Goal: Task Accomplishment & Management: Use online tool/utility

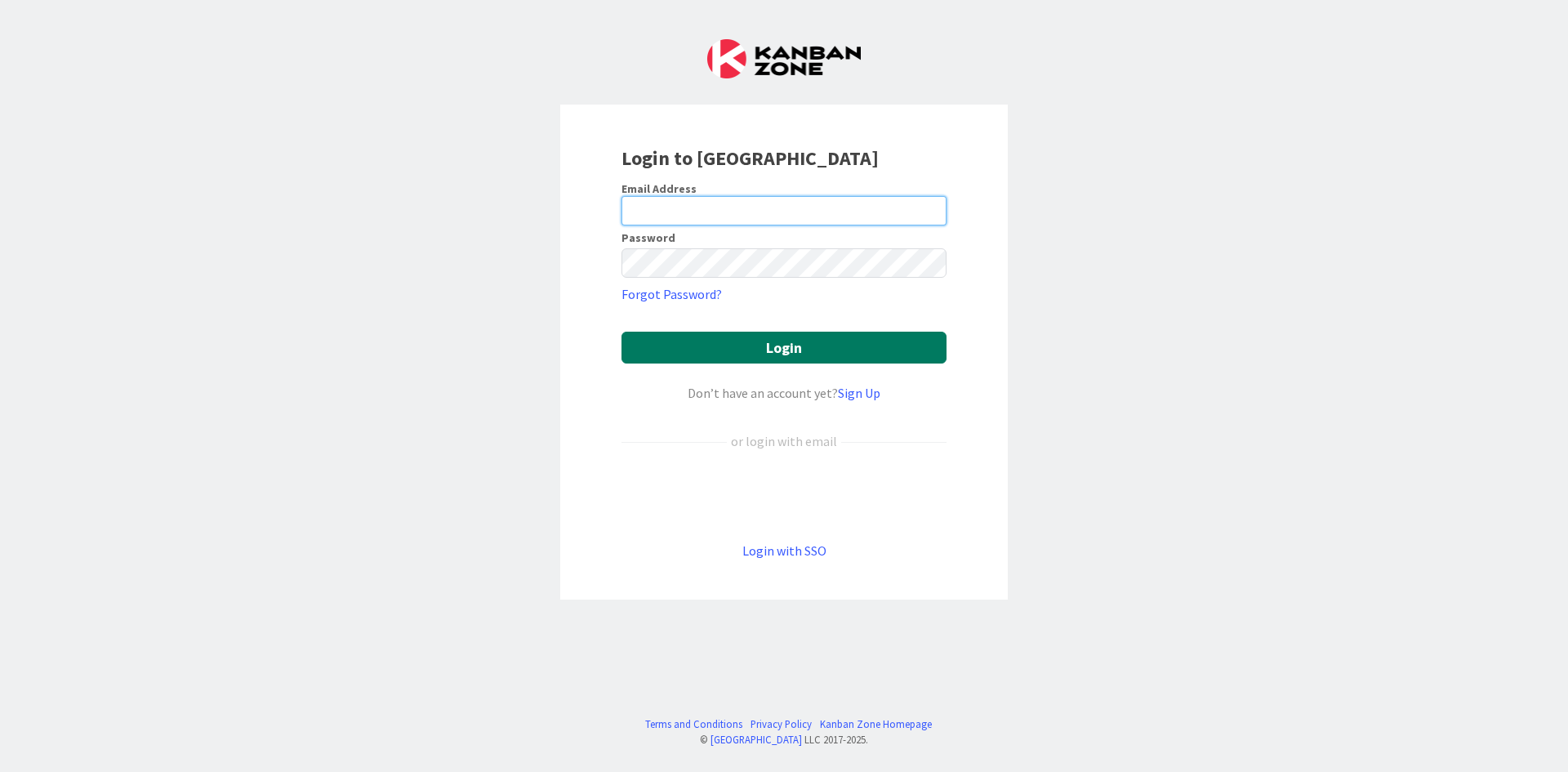
type input "[PERSON_NAME][EMAIL_ADDRESS][DOMAIN_NAME]"
click at [692, 351] on button "Login" at bounding box center [784, 348] width 325 height 32
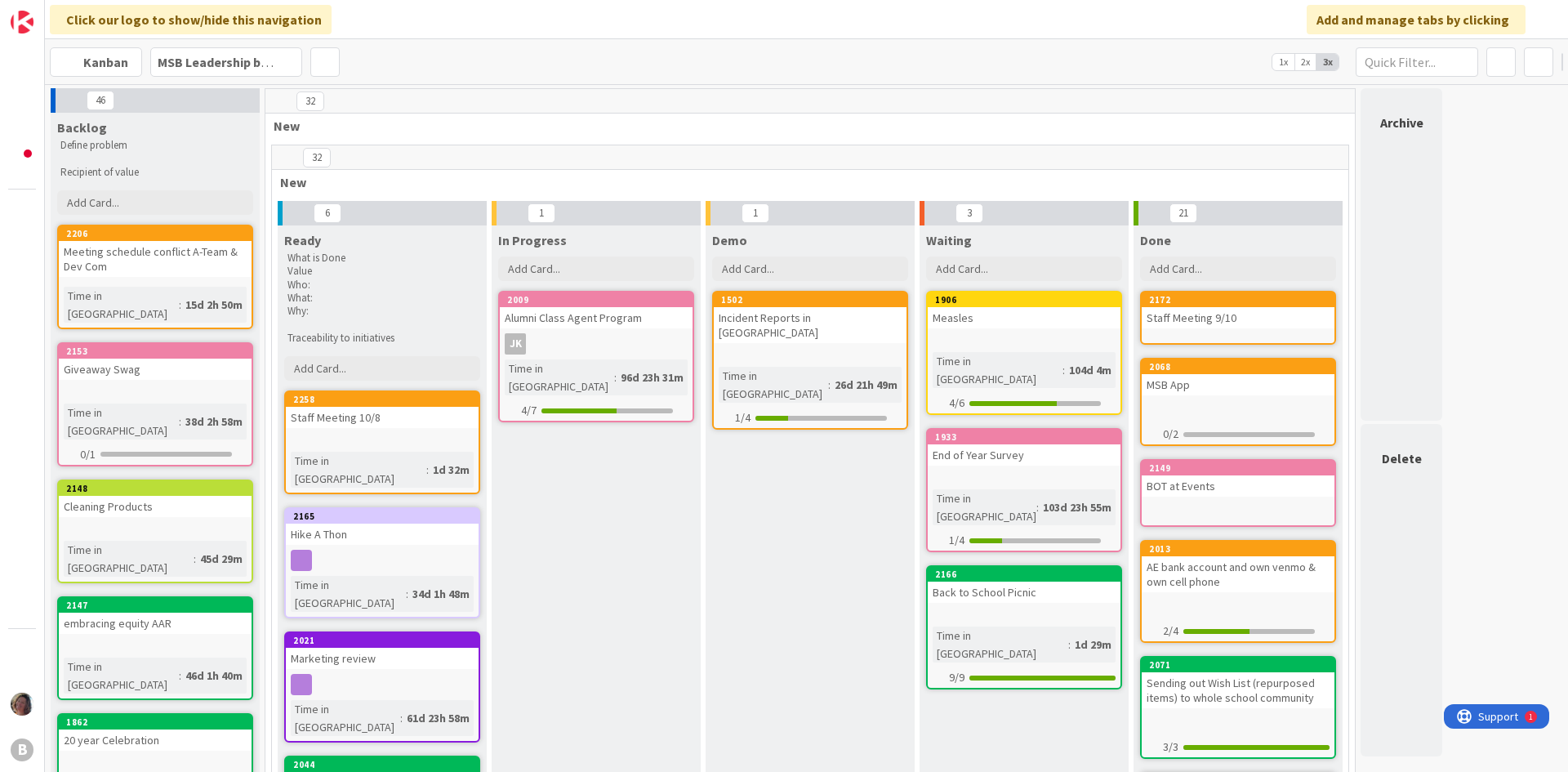
click at [402, 435] on div at bounding box center [383, 440] width 193 height 14
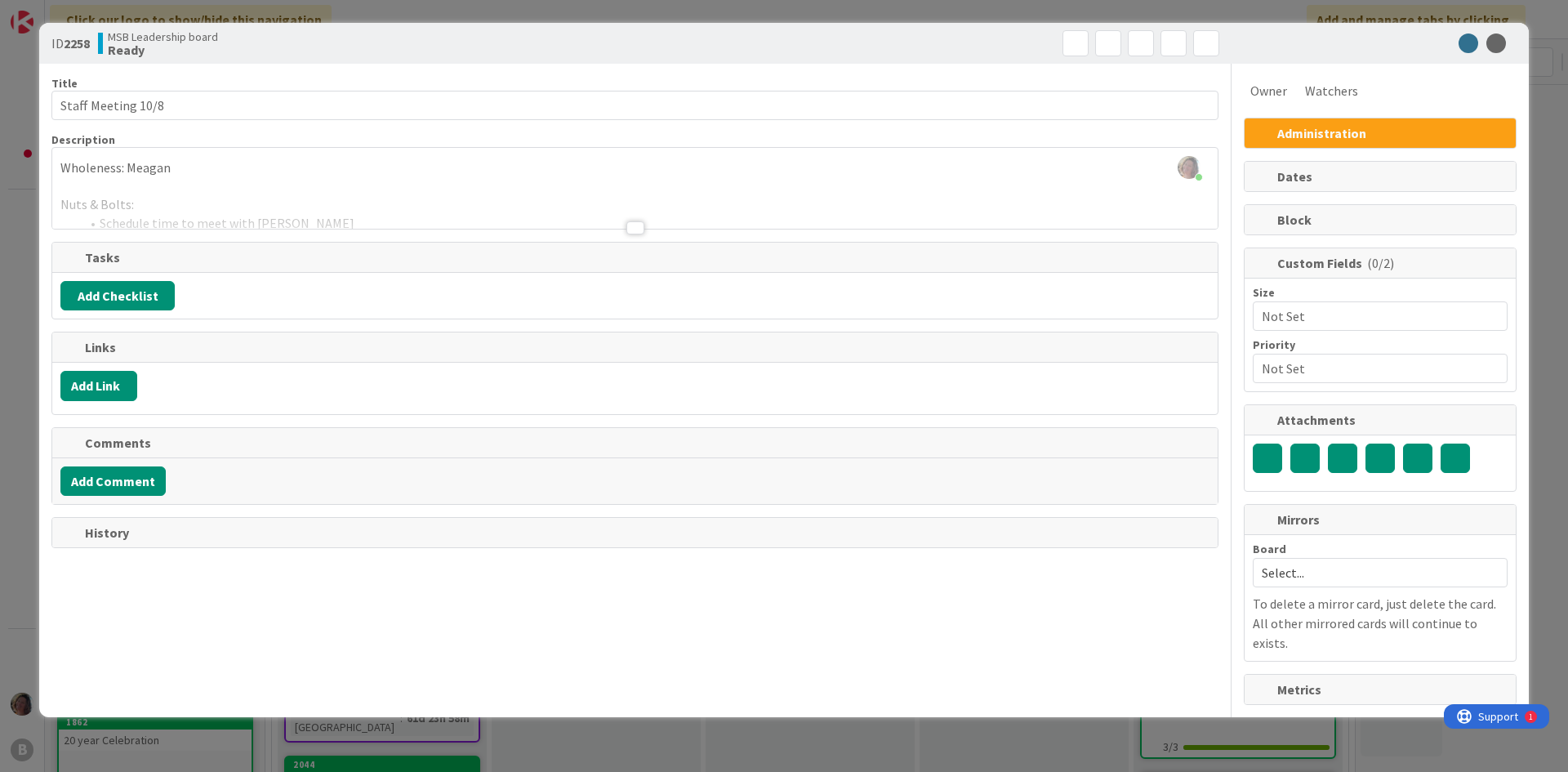
click at [634, 232] on div at bounding box center [635, 228] width 18 height 13
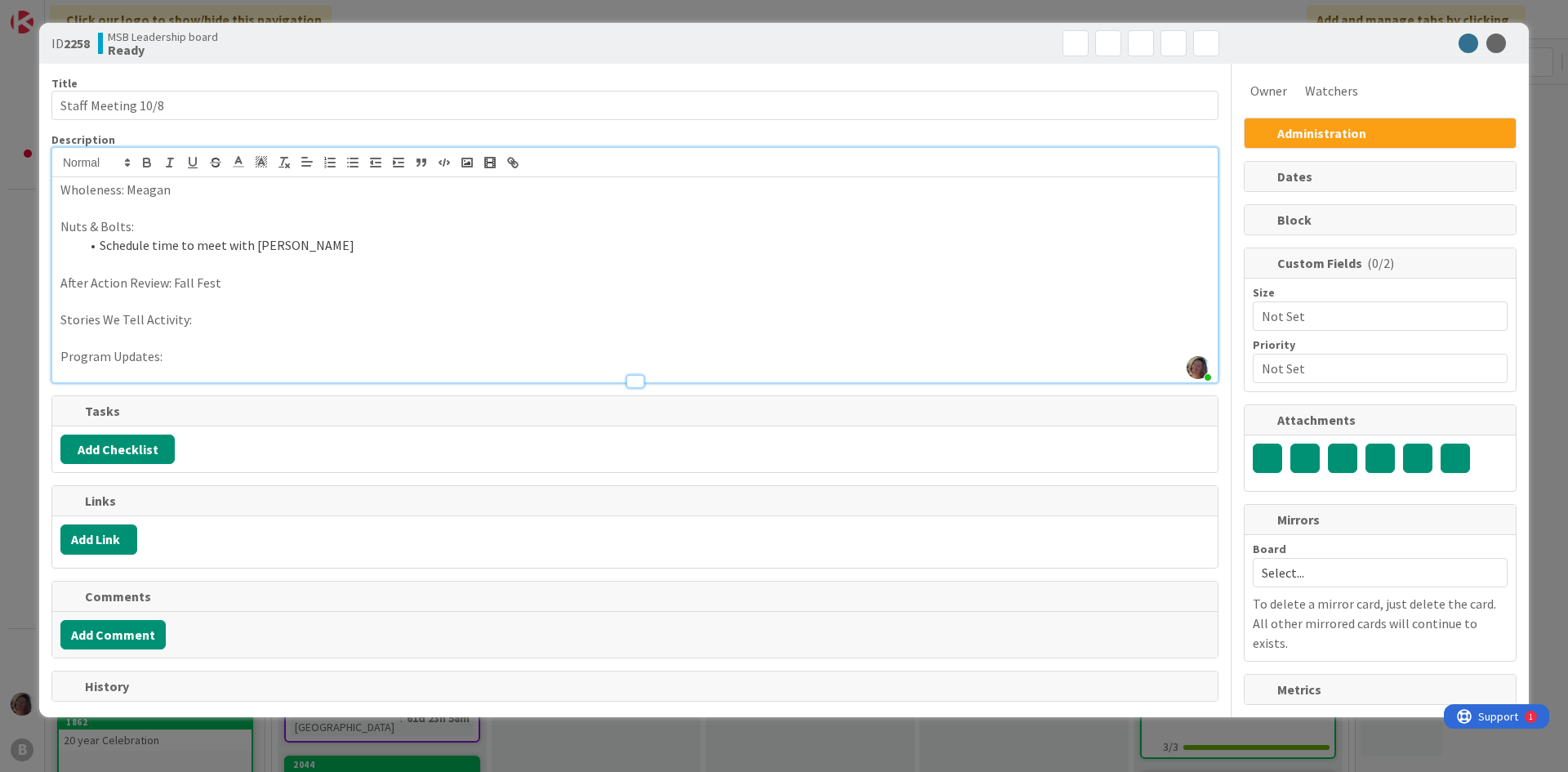
click at [373, 254] on li "Schedule time to meet with [PERSON_NAME]" at bounding box center [645, 246] width 1129 height 19
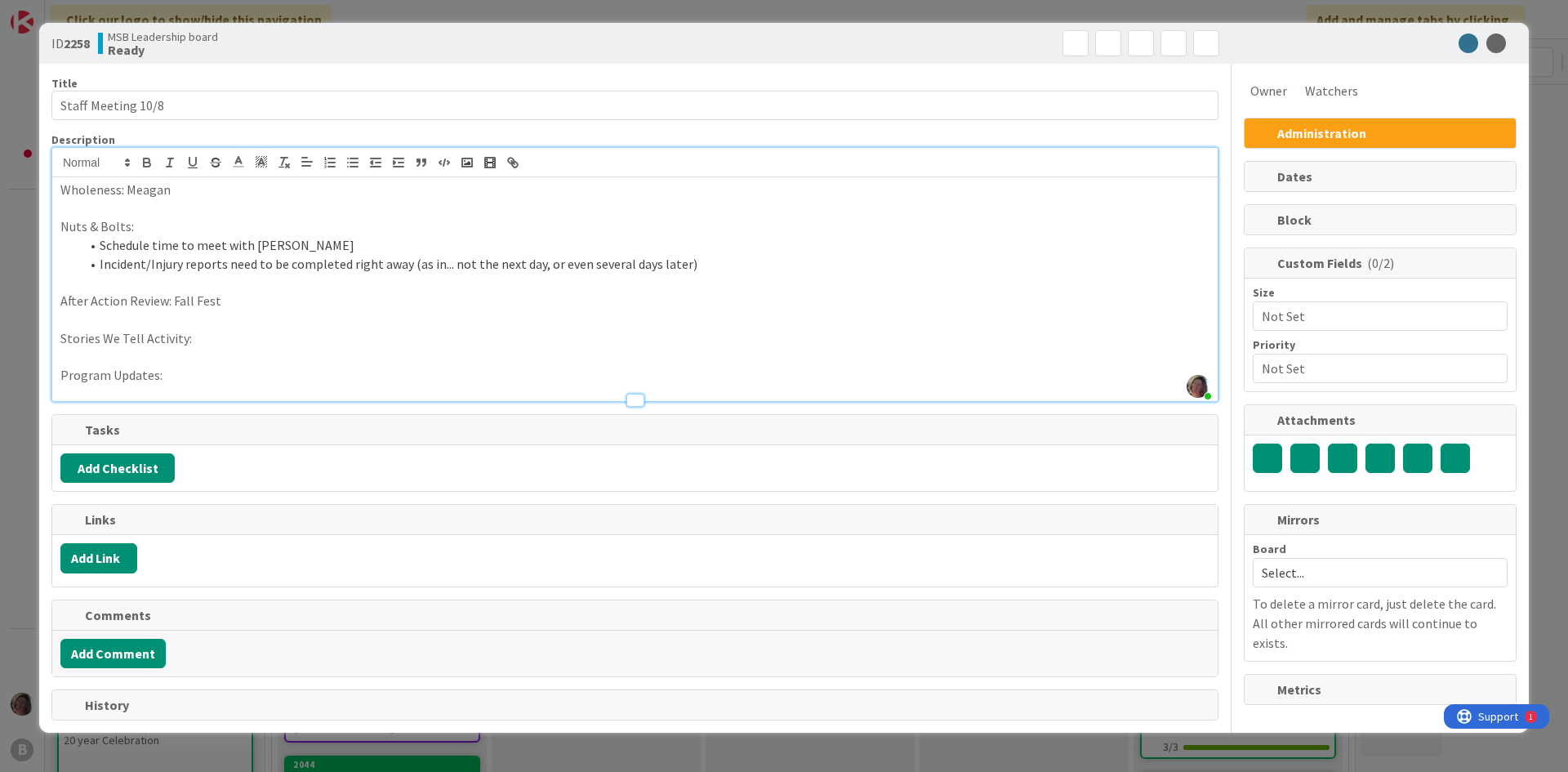
click at [1310, 33] on div "ID 2258 MSB Leadership board Ready" at bounding box center [784, 43] width 1490 height 41
click at [347, 6] on div "ID 2258 MSB Leadership board Ready Title 18 / 128 Staff Meeting 10/8 Descriptio…" at bounding box center [784, 386] width 1568 height 772
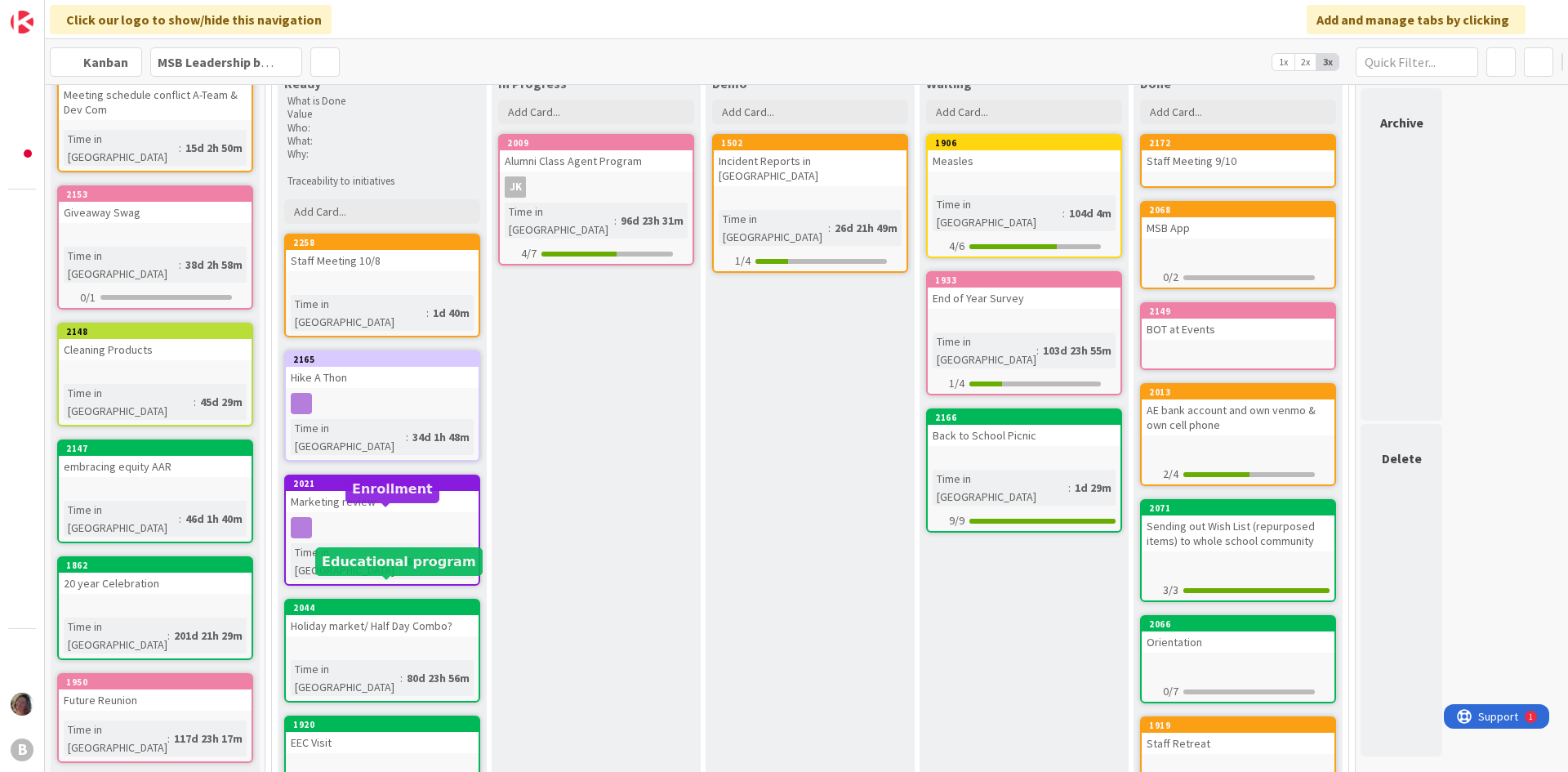
scroll to position [163, 0]
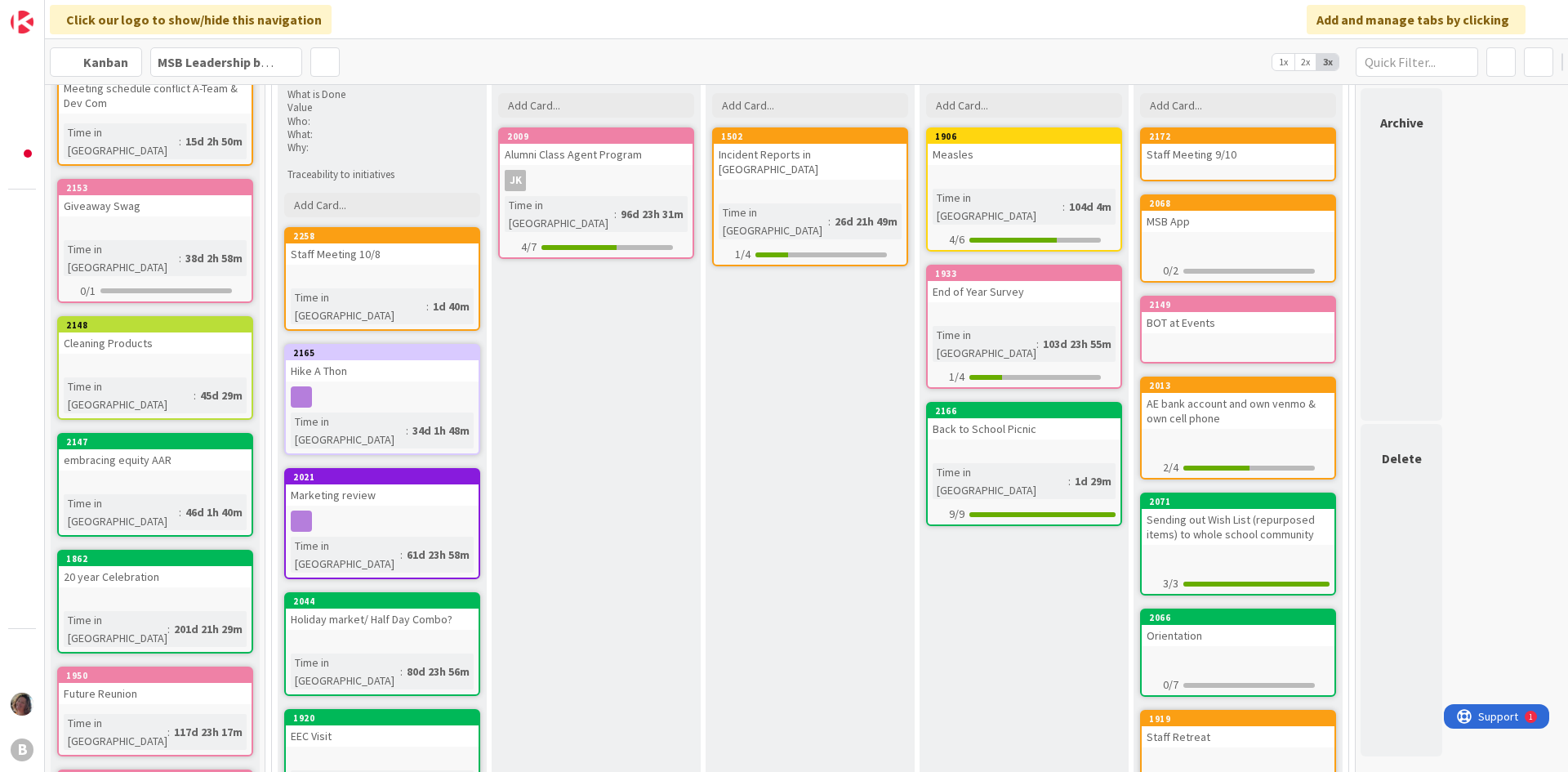
click at [819, 22] on div "Click our logo to show/hide this navigation Add and manage tabs by clicking" at bounding box center [806, 19] width 1523 height 39
click at [423, 266] on div "2258 Staff Meeting 10/8 Time in [GEOGRAPHIC_DATA] : 1d 40m" at bounding box center [382, 279] width 196 height 104
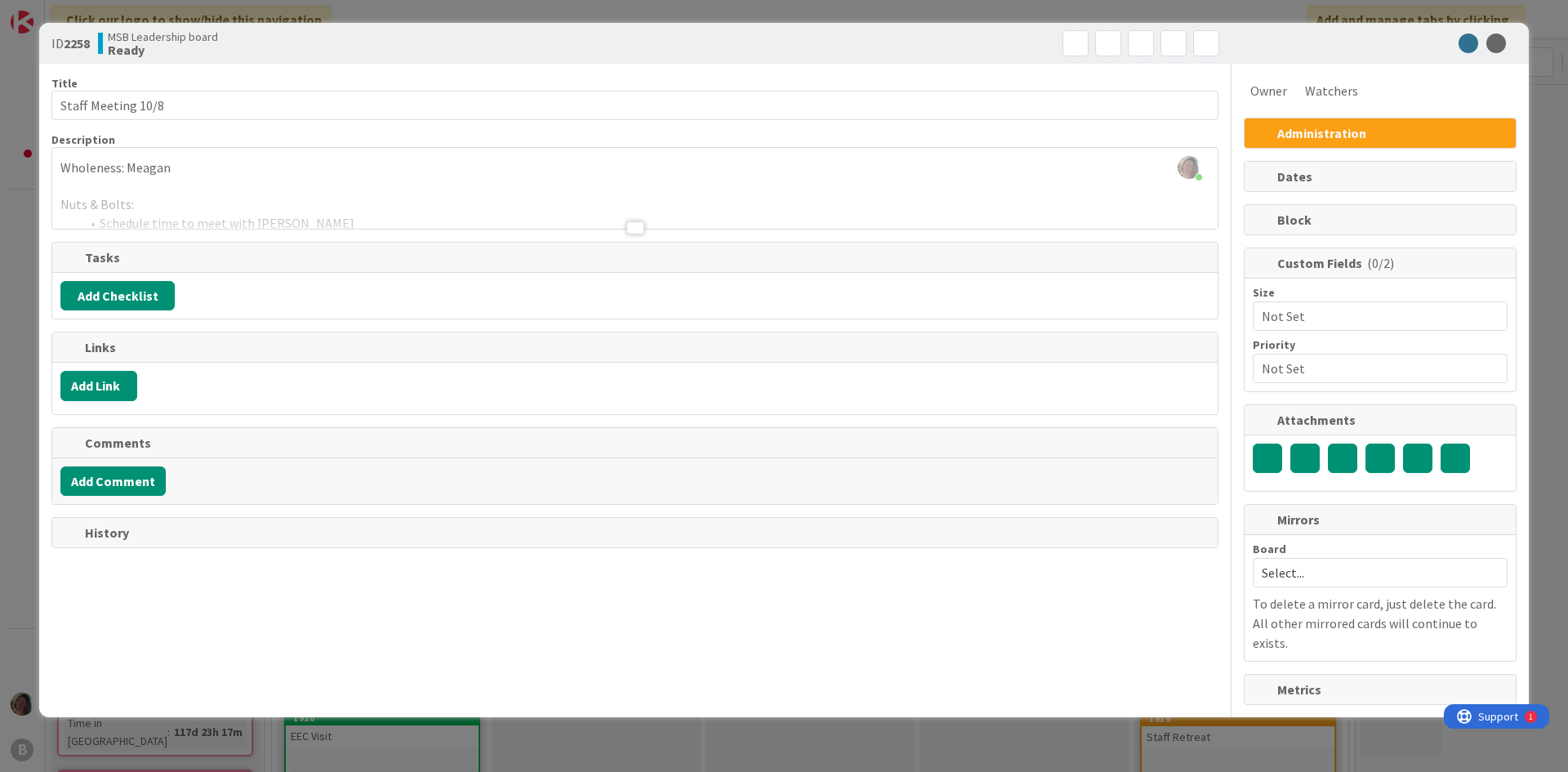
click at [641, 223] on div at bounding box center [635, 228] width 18 height 13
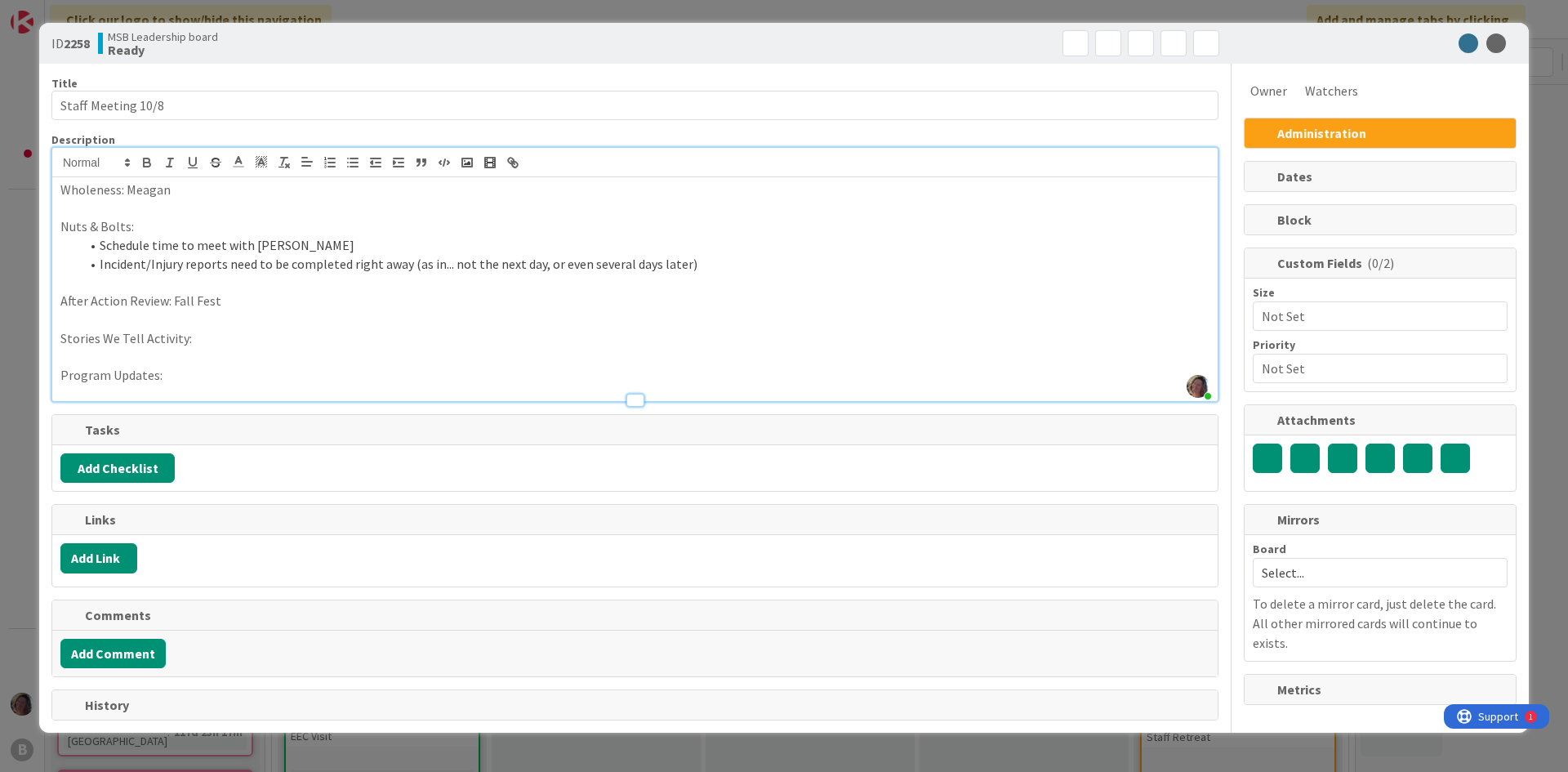
click at [366, 311] on p at bounding box center [634, 320] width 1149 height 19
